Goal: Task Accomplishment & Management: Manage account settings

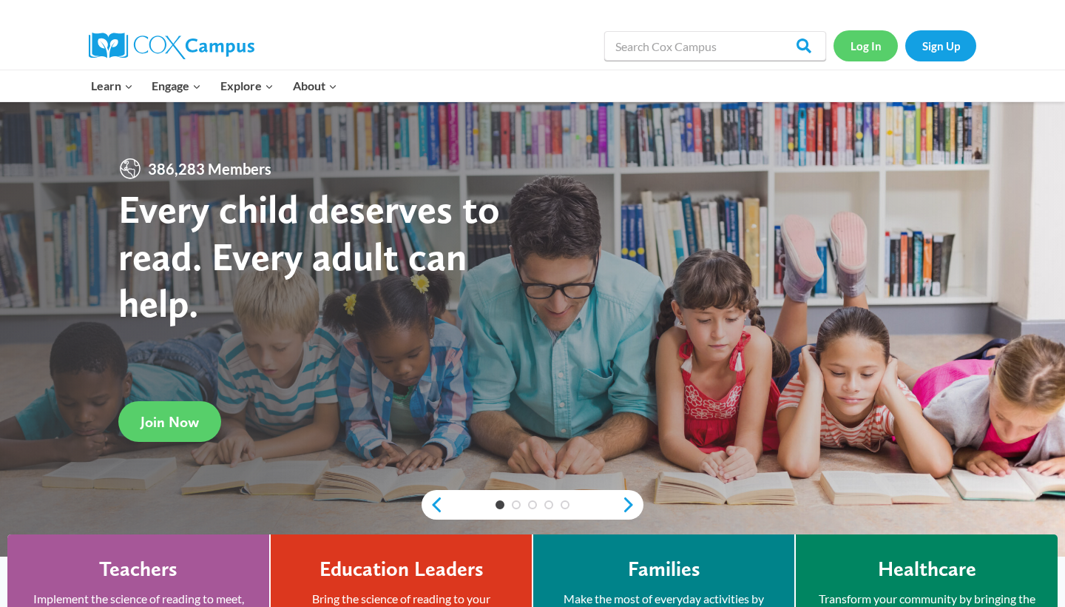
click at [860, 50] on link "Log In" at bounding box center [866, 45] width 64 height 30
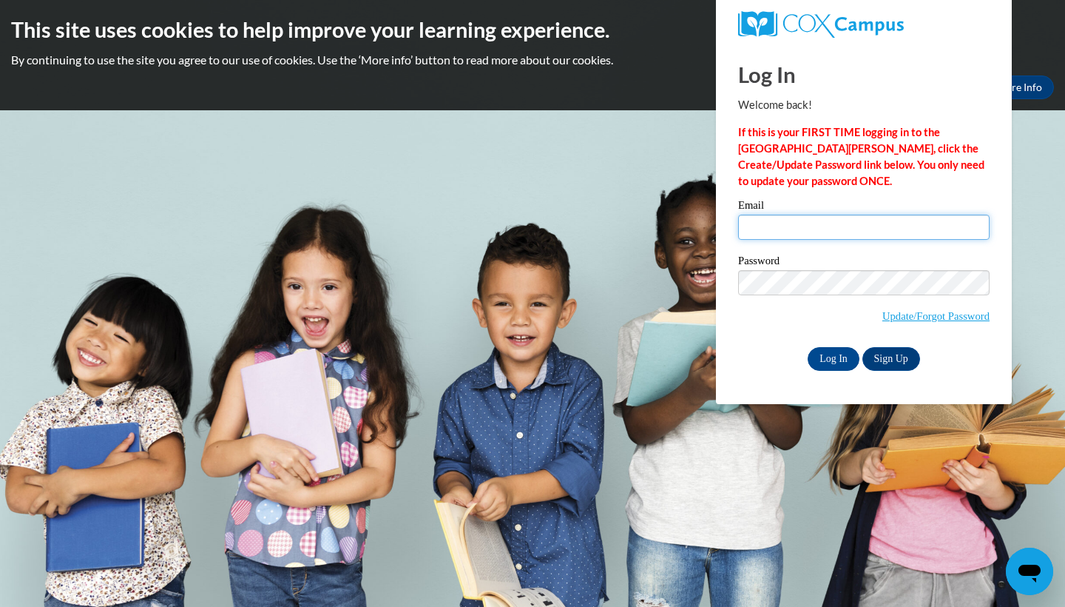
type input "amore.cantu@my.utsa.edu"
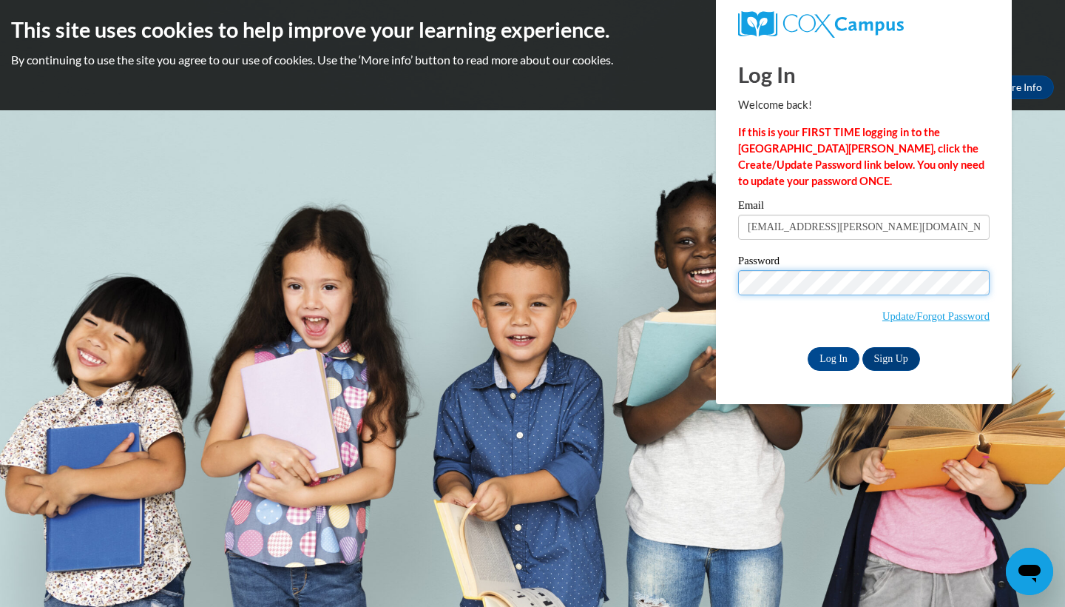
click at [832, 357] on input "Log In" at bounding box center [834, 359] width 52 height 24
click at [843, 355] on input "Log In" at bounding box center [834, 359] width 52 height 24
